Goal: Task Accomplishment & Management: Complete application form

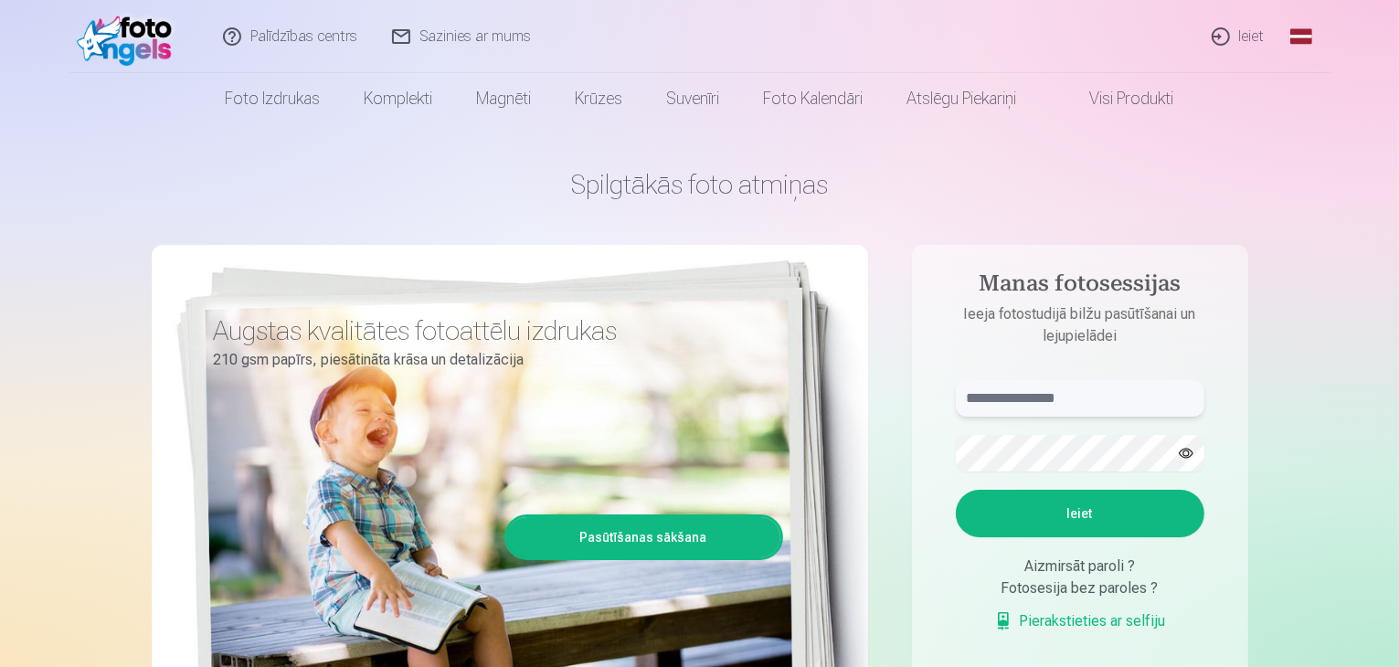
click at [1043, 401] on input "text" at bounding box center [1080, 398] width 249 height 37
type input "**********"
click at [1058, 513] on button "Ieiet" at bounding box center [1080, 514] width 249 height 48
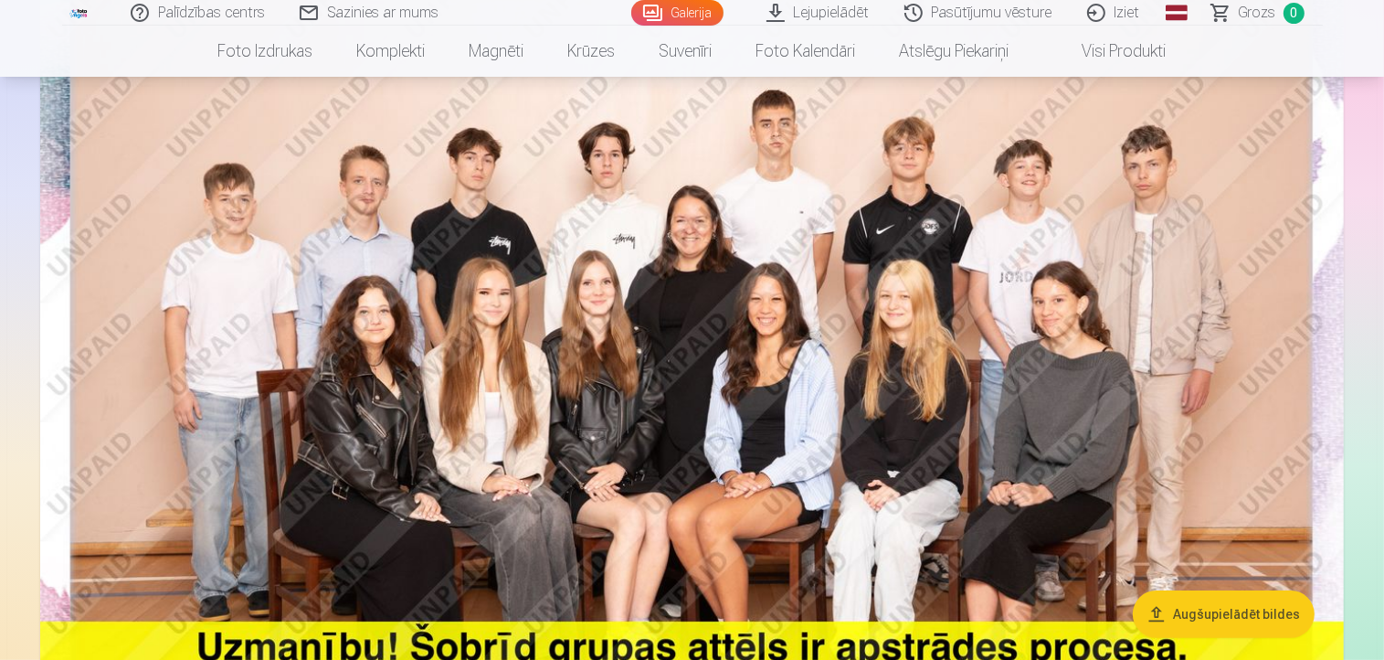
scroll to position [219, 0]
